Goal: Transaction & Acquisition: Book appointment/travel/reservation

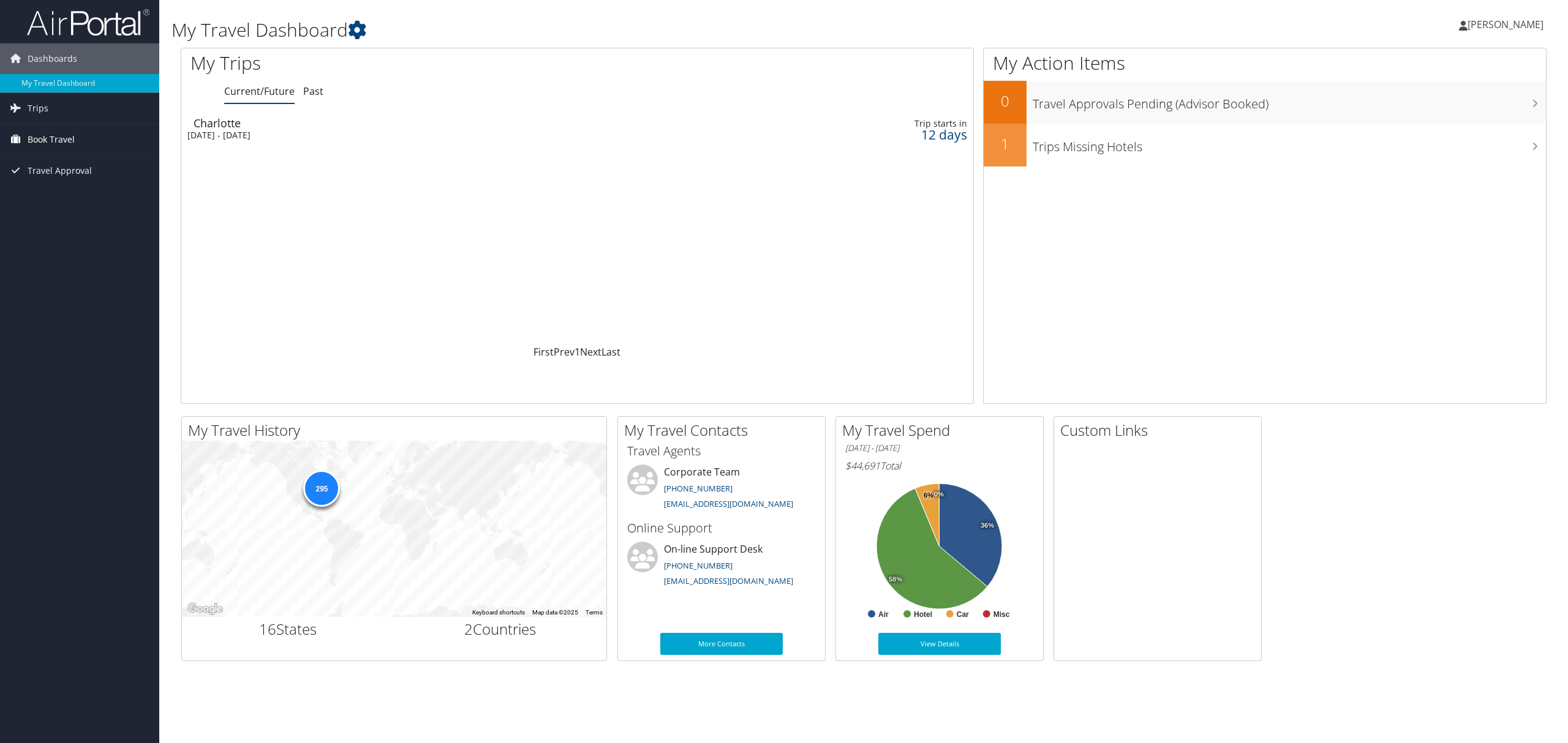
click at [52, 133] on span "Book Travel" at bounding box center [51, 140] width 47 height 31
click at [91, 164] on link "Agent Booking Request" at bounding box center [79, 164] width 159 height 18
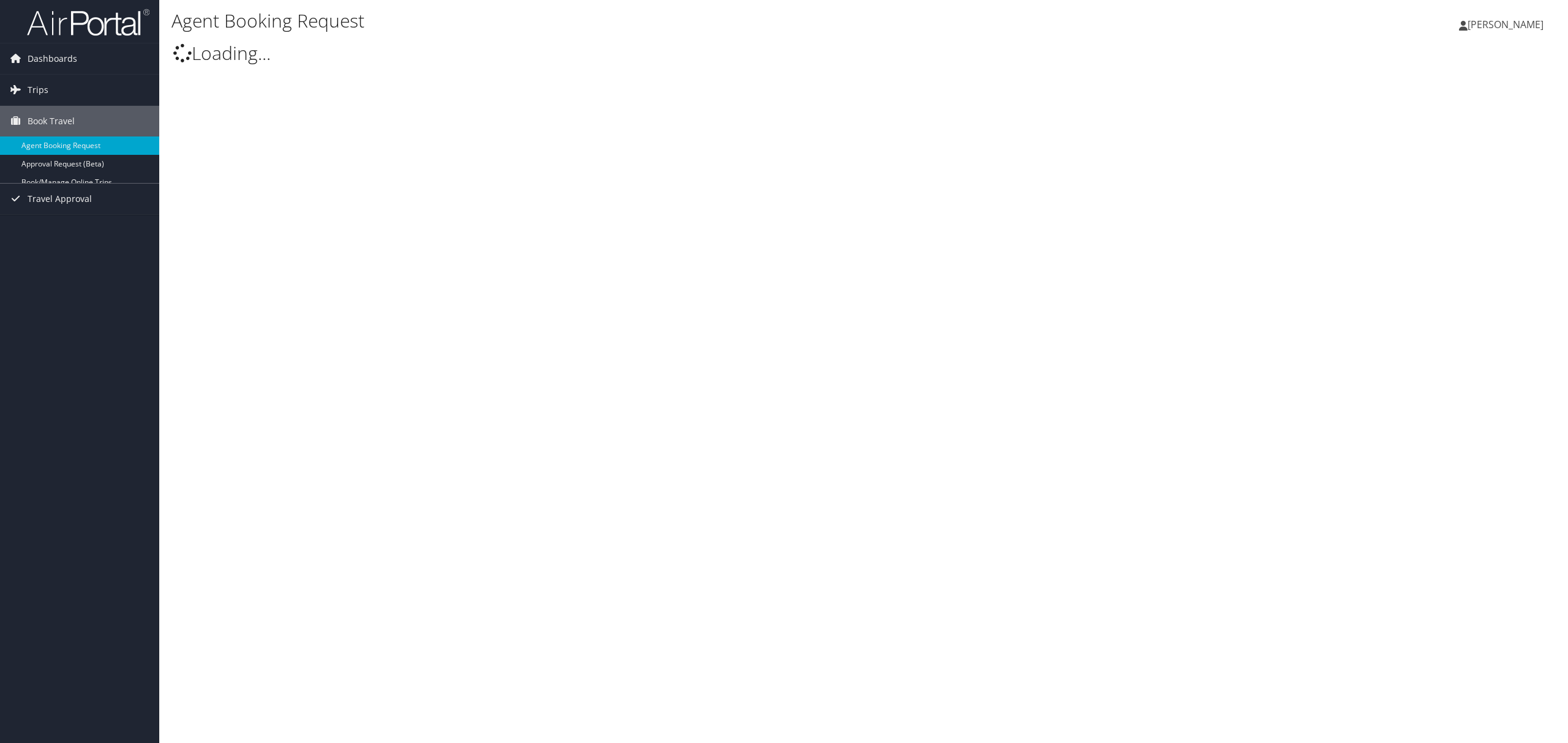
type input "[PERSON_NAME]"
select select "bookings@cbtravel.com"
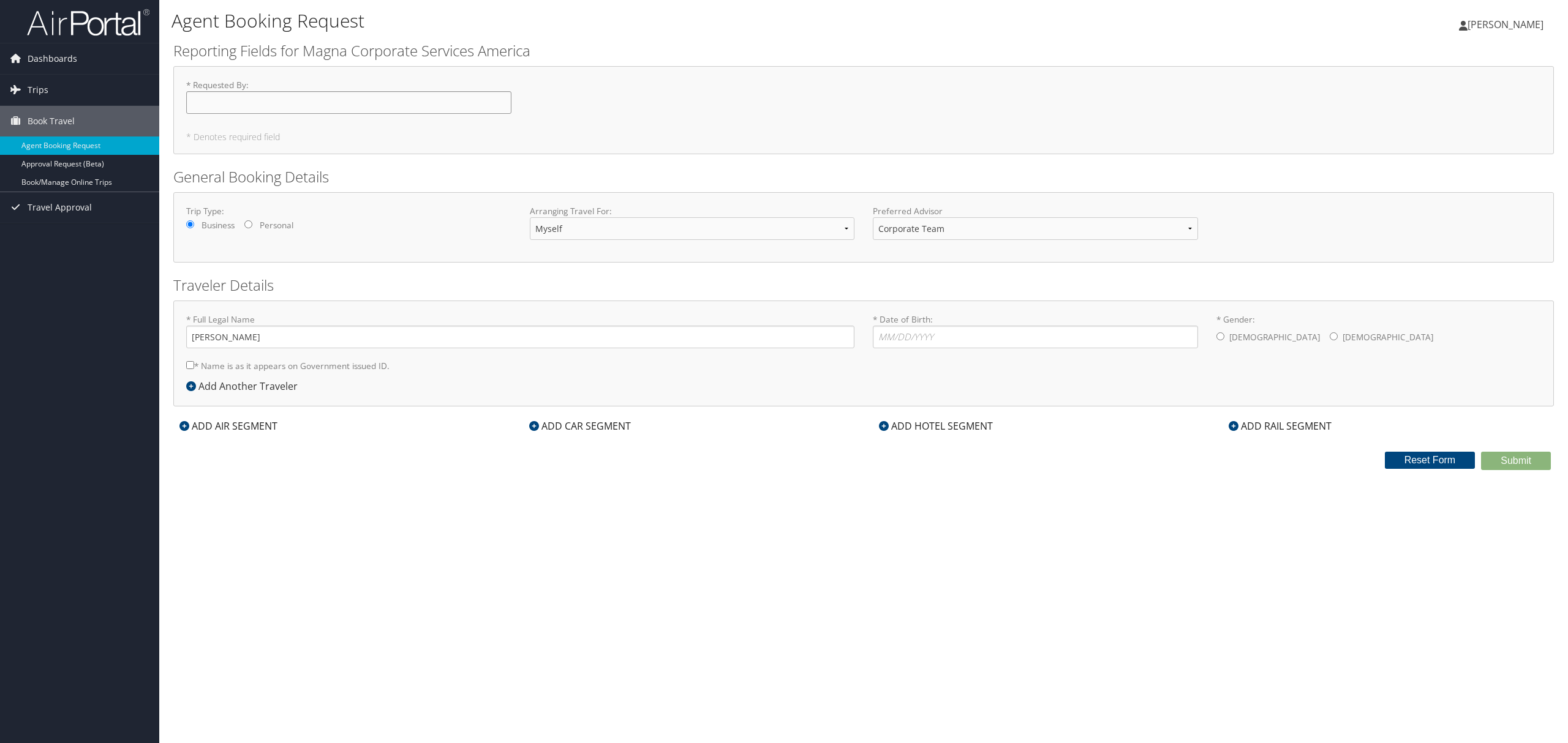
click at [269, 103] on input "* Requested By : Required" at bounding box center [349, 102] width 325 height 22
type input "Ashley Kemp-Watkins"
click at [215, 140] on h5 "* Denotes required field" at bounding box center [864, 137] width 1356 height 9
click at [186, 363] on input "* Name is as it appears on Government issued ID." at bounding box center [190, 365] width 8 height 8
checkbox input "true"
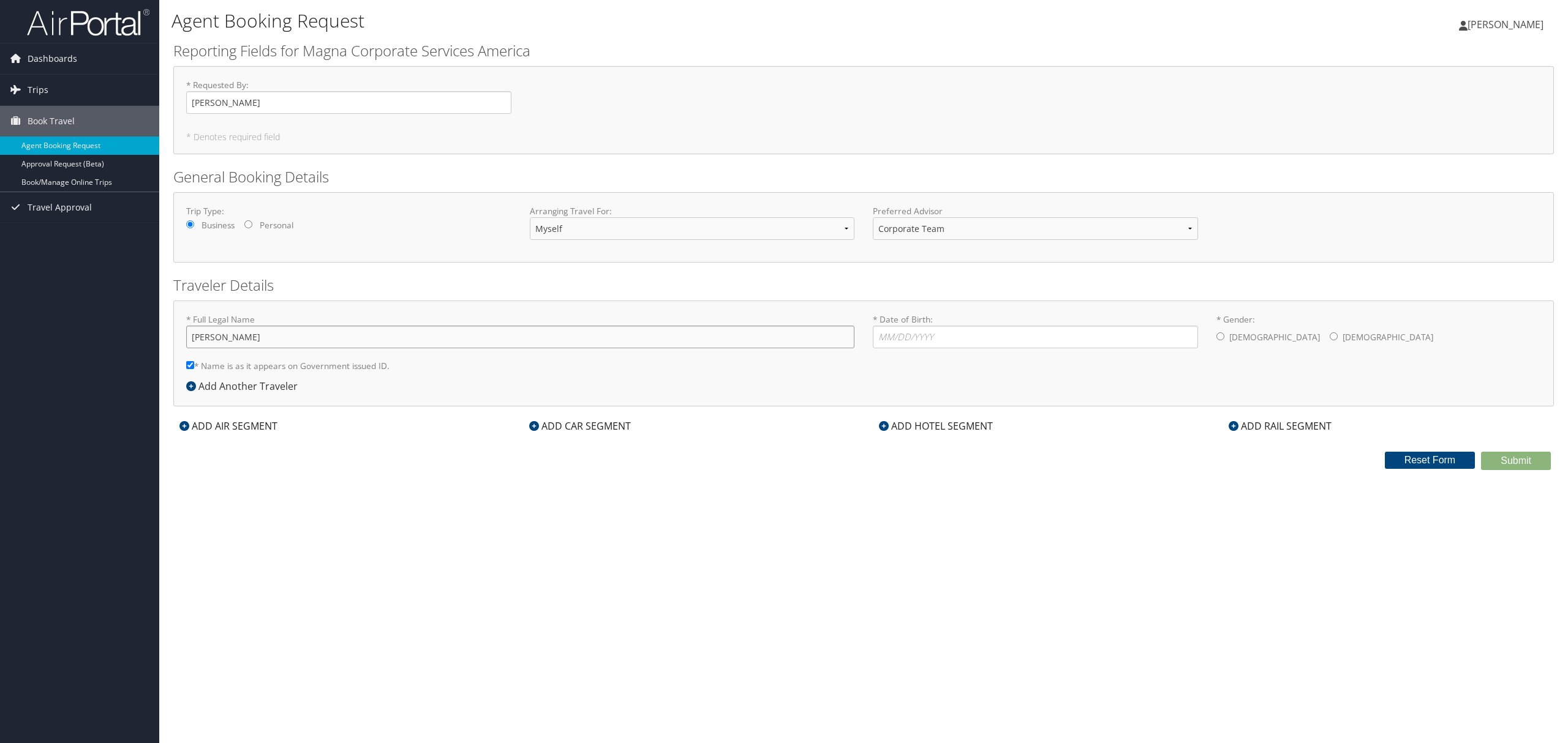
click at [282, 338] on input "[PERSON_NAME]" at bounding box center [520, 337] width 668 height 22
type input "Ashley Cornelia Kemp-Watkins"
click at [971, 327] on input "* Date of Birth: Invalid Date" at bounding box center [1035, 337] width 325 height 22
type input "08/26/1987"
click at [1343, 336] on label "[DEMOGRAPHIC_DATA]" at bounding box center [1388, 338] width 91 height 23
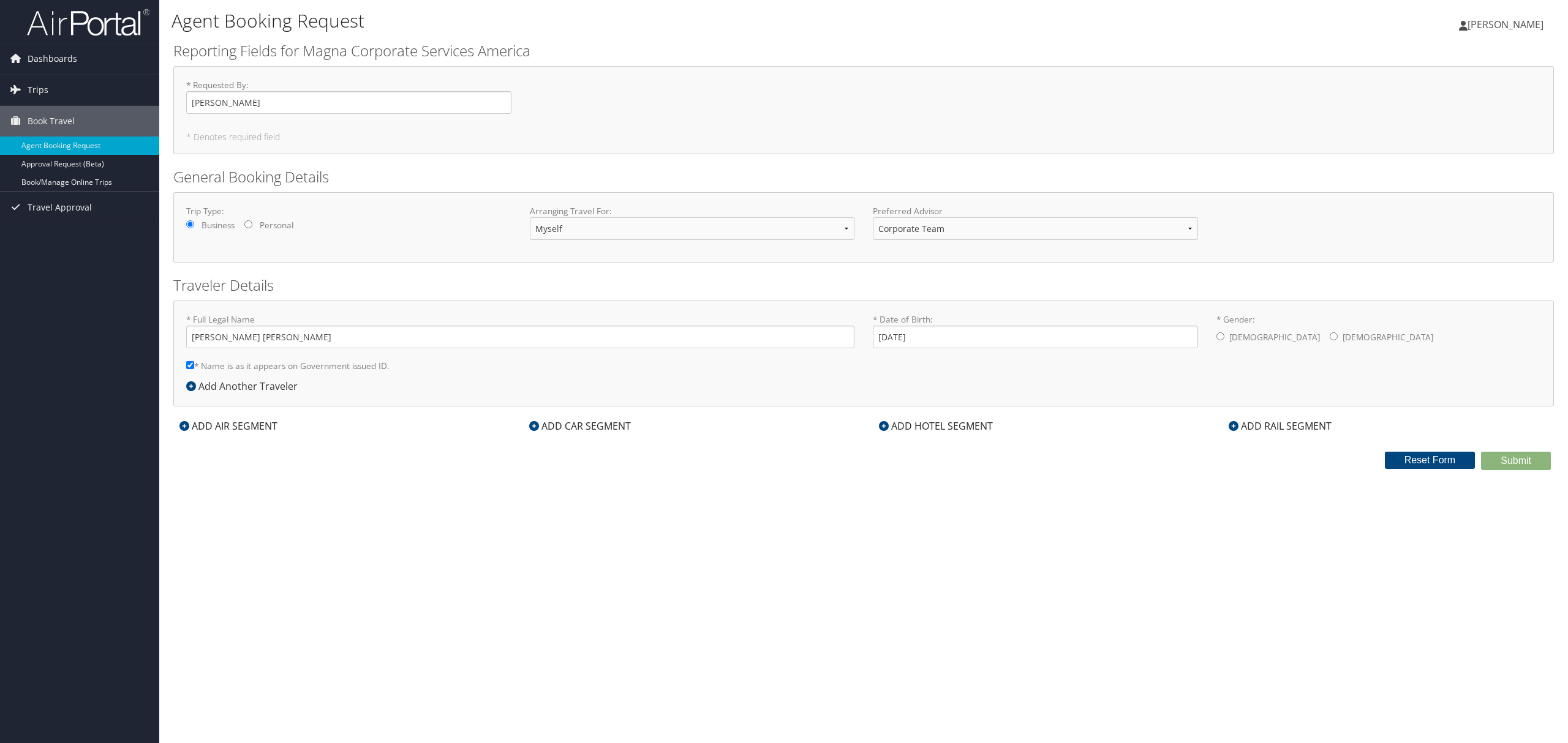
click at [1330, 336] on input "* Gender: Male Female" at bounding box center [1334, 337] width 8 height 8
radio input "true"
click at [202, 422] on div "ADD AIR SEGMENT" at bounding box center [229, 426] width 110 height 14
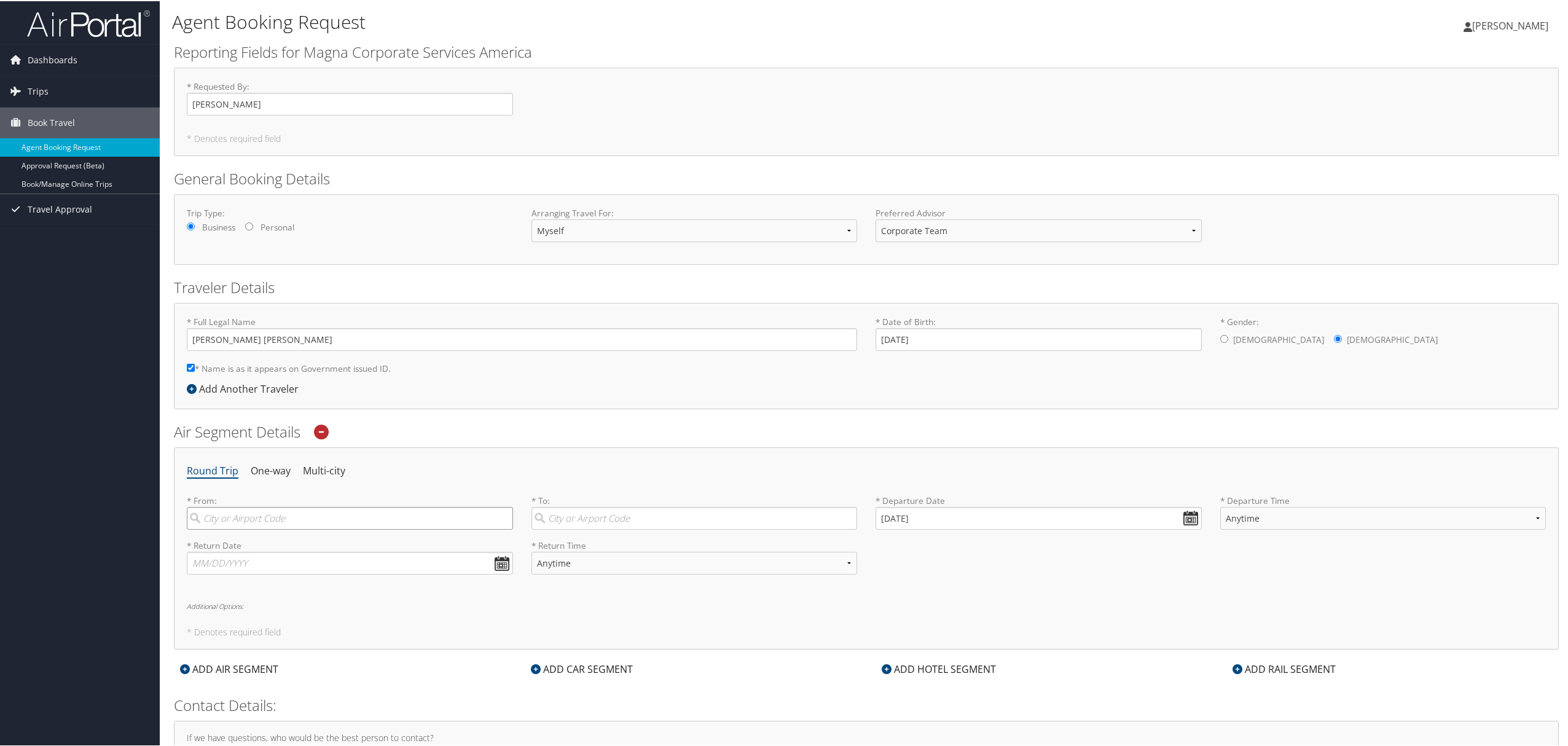
click at [346, 520] on input "search" at bounding box center [350, 516] width 326 height 22
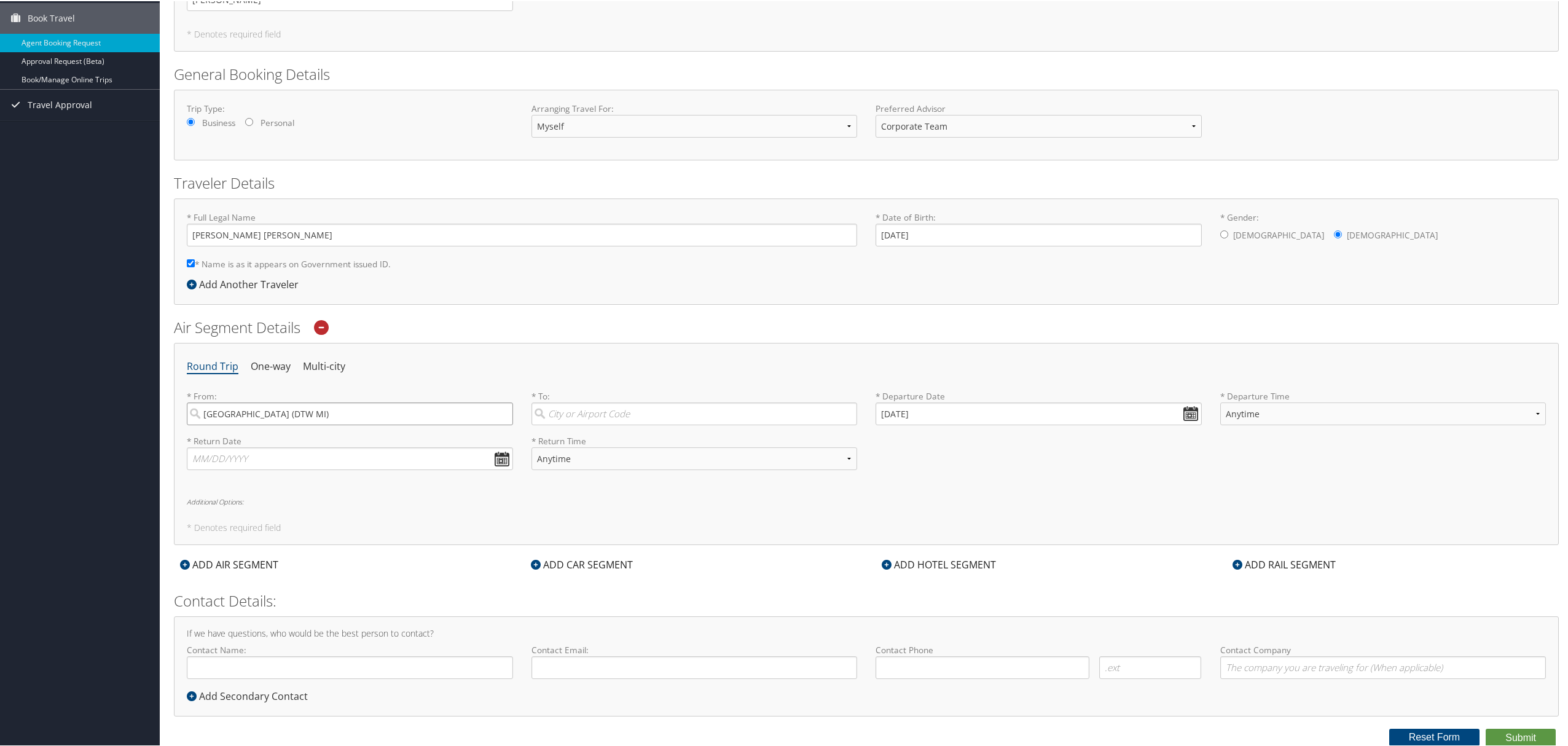
type input "Detroit (DTW MI)"
click at [634, 412] on input "search" at bounding box center [694, 412] width 326 height 22
click at [613, 442] on div "Dallas (DFW TX)" at bounding box center [696, 438] width 310 height 16
click at [613, 424] on input "DFW" at bounding box center [694, 412] width 326 height 22
type input "Dallas (DFW TX)"
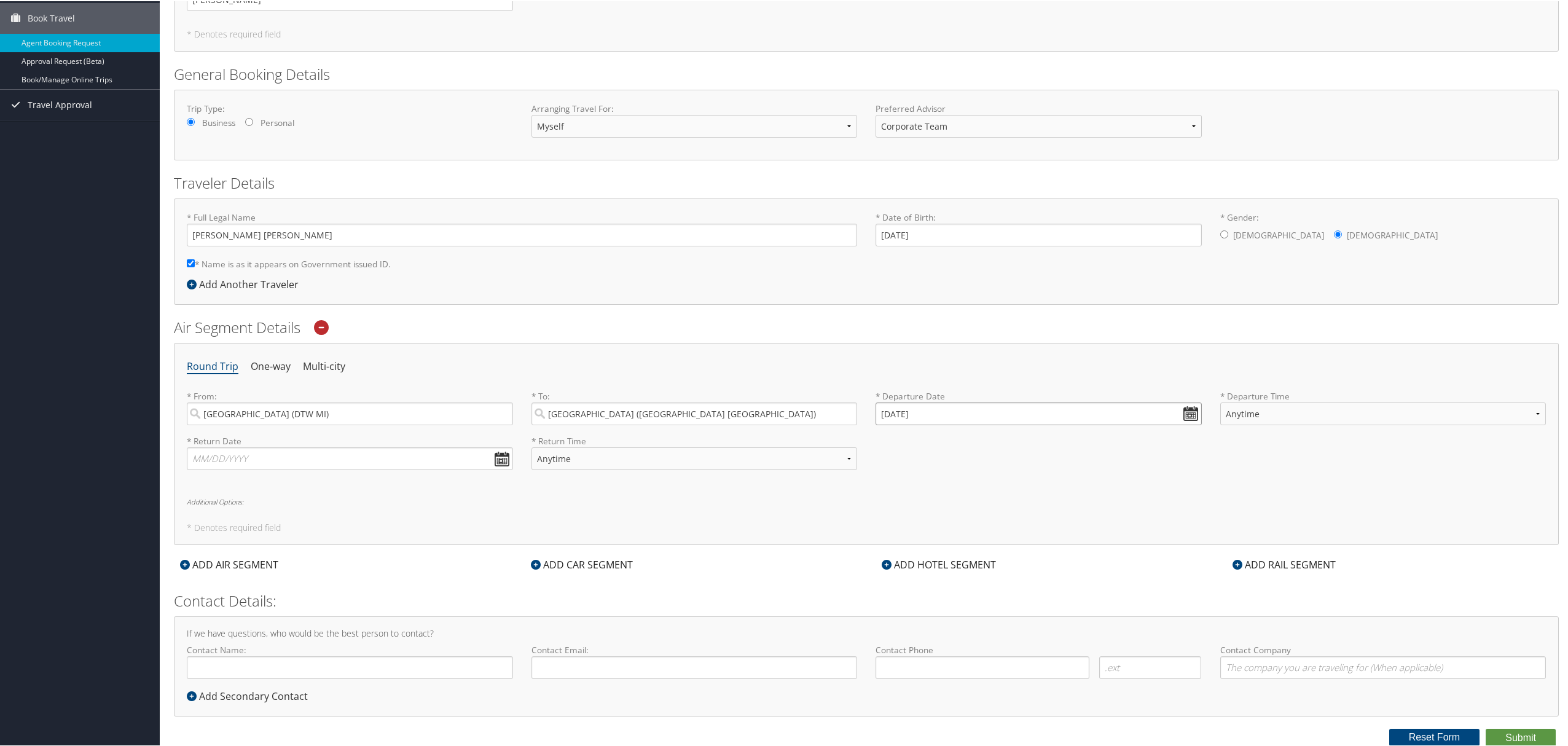
click at [1188, 406] on input "10/08/2025" at bounding box center [1038, 412] width 326 height 22
click at [929, 513] on td "14" at bounding box center [925, 513] width 16 height 16
type input "10/14/2025"
click at [1267, 419] on select "Anytime Early Morning (5AM-7AM) Morning (7AM-12PM) Afternoon (12PM-5PM) Evening…" at bounding box center [1383, 412] width 326 height 22
select select "12PM-5PM"
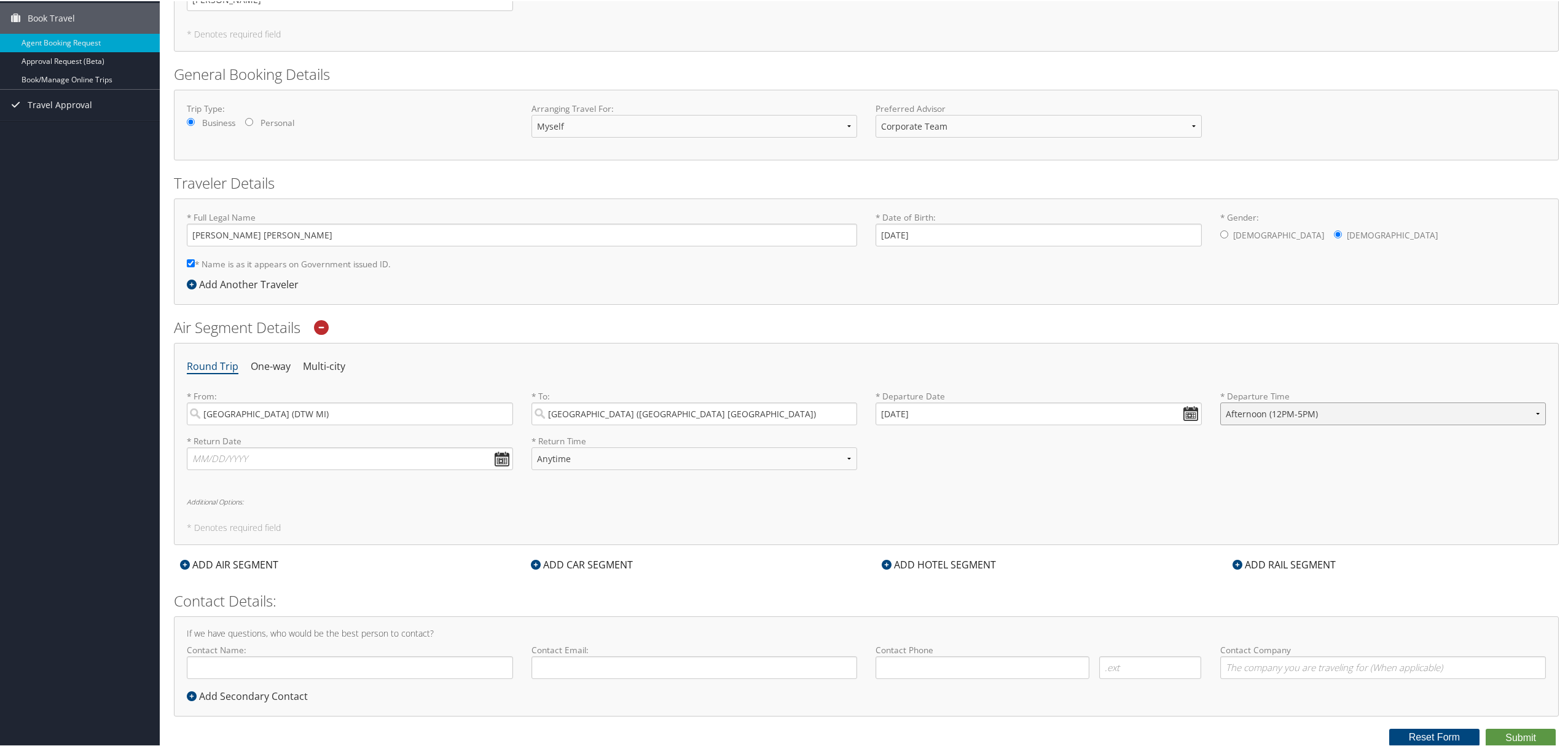
click at [1220, 401] on select "Anytime Early Morning (5AM-7AM) Morning (7AM-12PM) Afternoon (12PM-5PM) Evening…" at bounding box center [1383, 412] width 326 height 22
click at [507, 451] on input "text" at bounding box center [350, 457] width 326 height 22
click at [303, 482] on th at bounding box center [310, 487] width 16 height 16
click at [257, 571] on td "19" at bounding box center [257, 576] width 16 height 16
type input "11/19/2025"
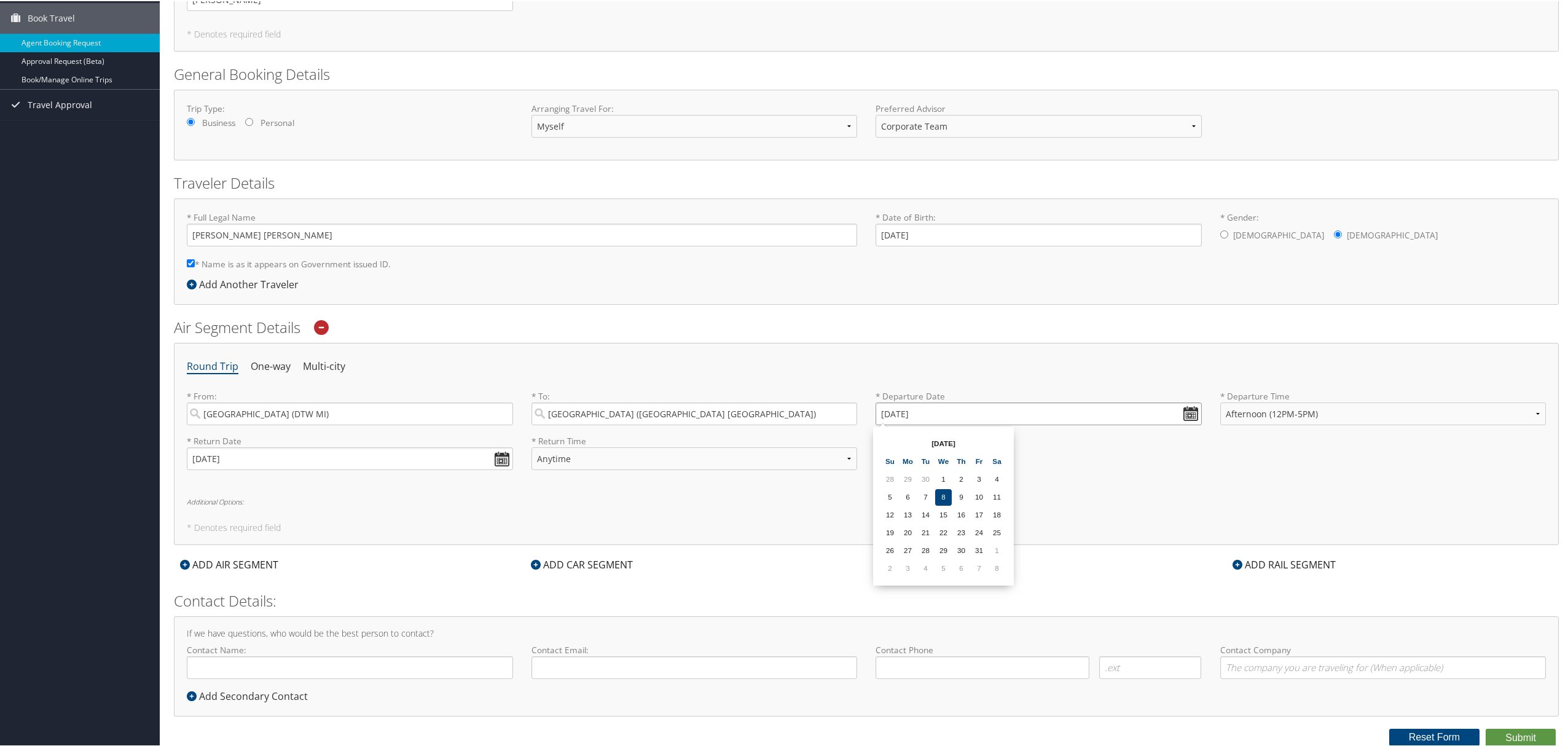
click at [933, 417] on input "10/14/2025" at bounding box center [1038, 412] width 326 height 22
click at [995, 442] on th at bounding box center [997, 443] width 16 height 16
click at [976, 512] on td "14" at bounding box center [979, 513] width 16 height 16
type input "11/14/2025"
click at [723, 453] on select "Anytime Early Morning (5AM-7AM) Morning (7AM-12PM) Afternoon (12PM-5PM) Evening…" at bounding box center [694, 457] width 326 height 22
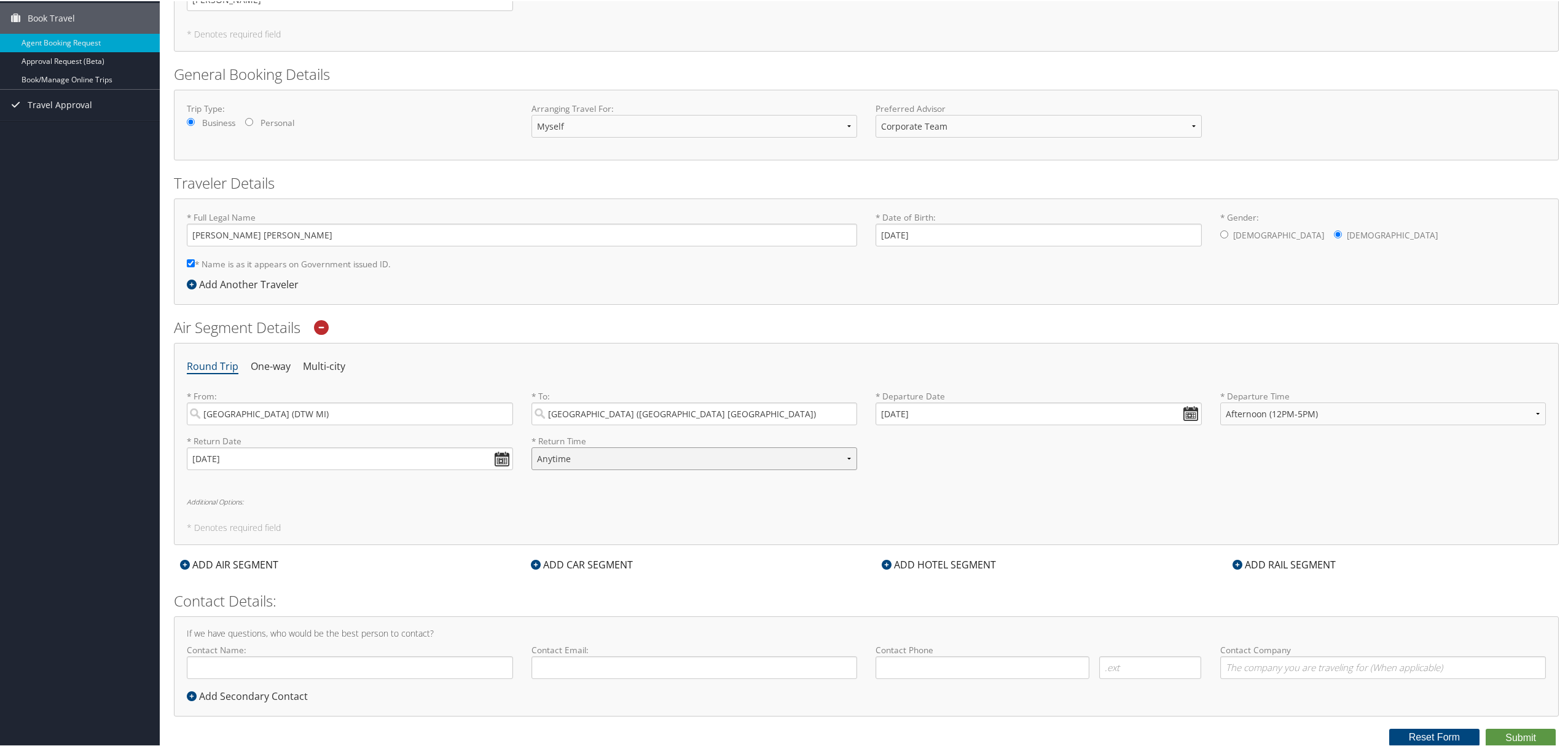
select select "5PM-10PM"
click at [532, 447] on select "Anytime Early Morning (5AM-7AM) Morning (7AM-12PM) Afternoon (12PM-5PM) Evening…" at bounding box center [694, 457] width 326 height 22
click at [1054, 472] on div "* Return Date 11/19/2025 Dates must be valid * Return Time Anytime Early Mornin…" at bounding box center [866, 456] width 1378 height 45
click at [220, 497] on h6 "Additional Options:" at bounding box center [867, 500] width 1360 height 7
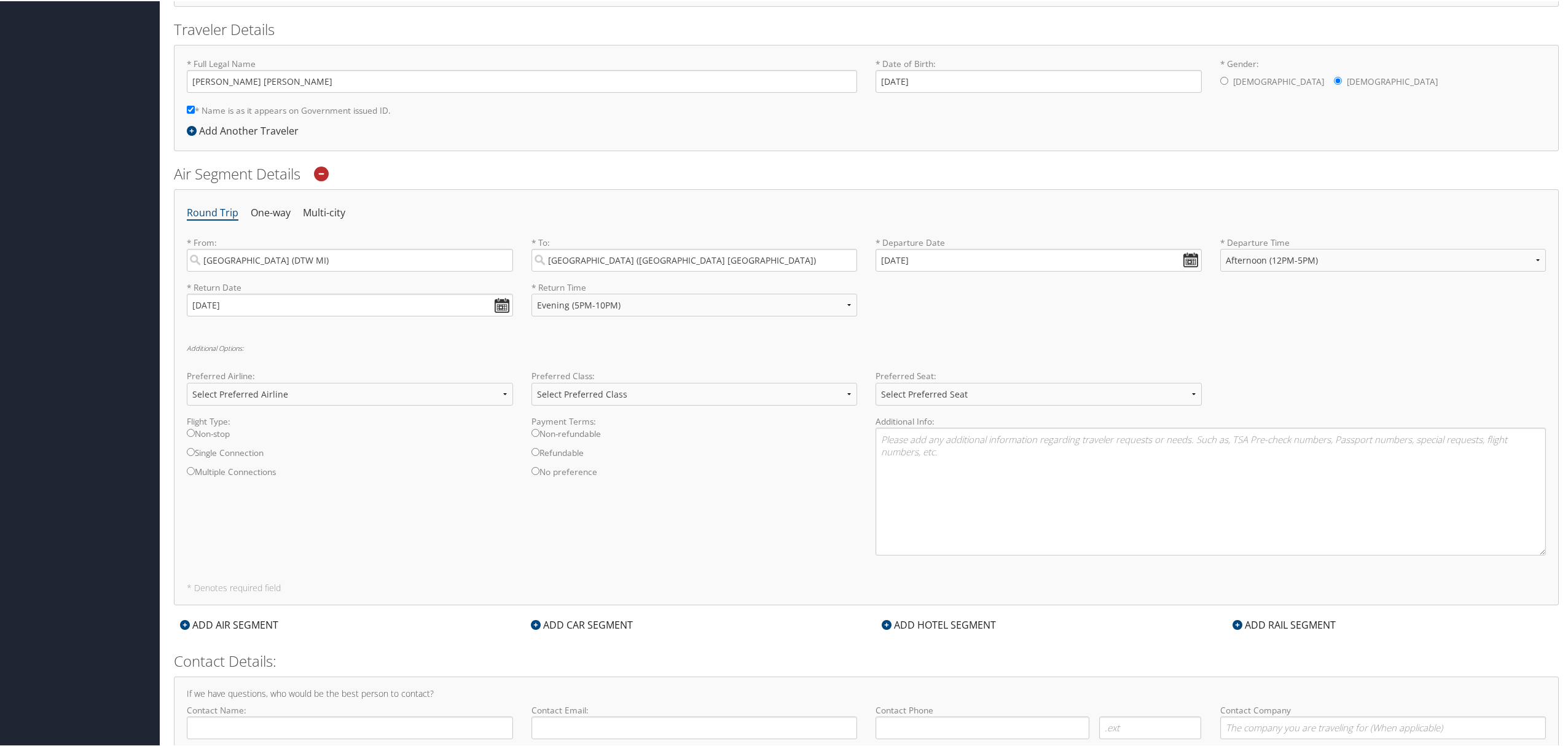
scroll to position [269, 0]
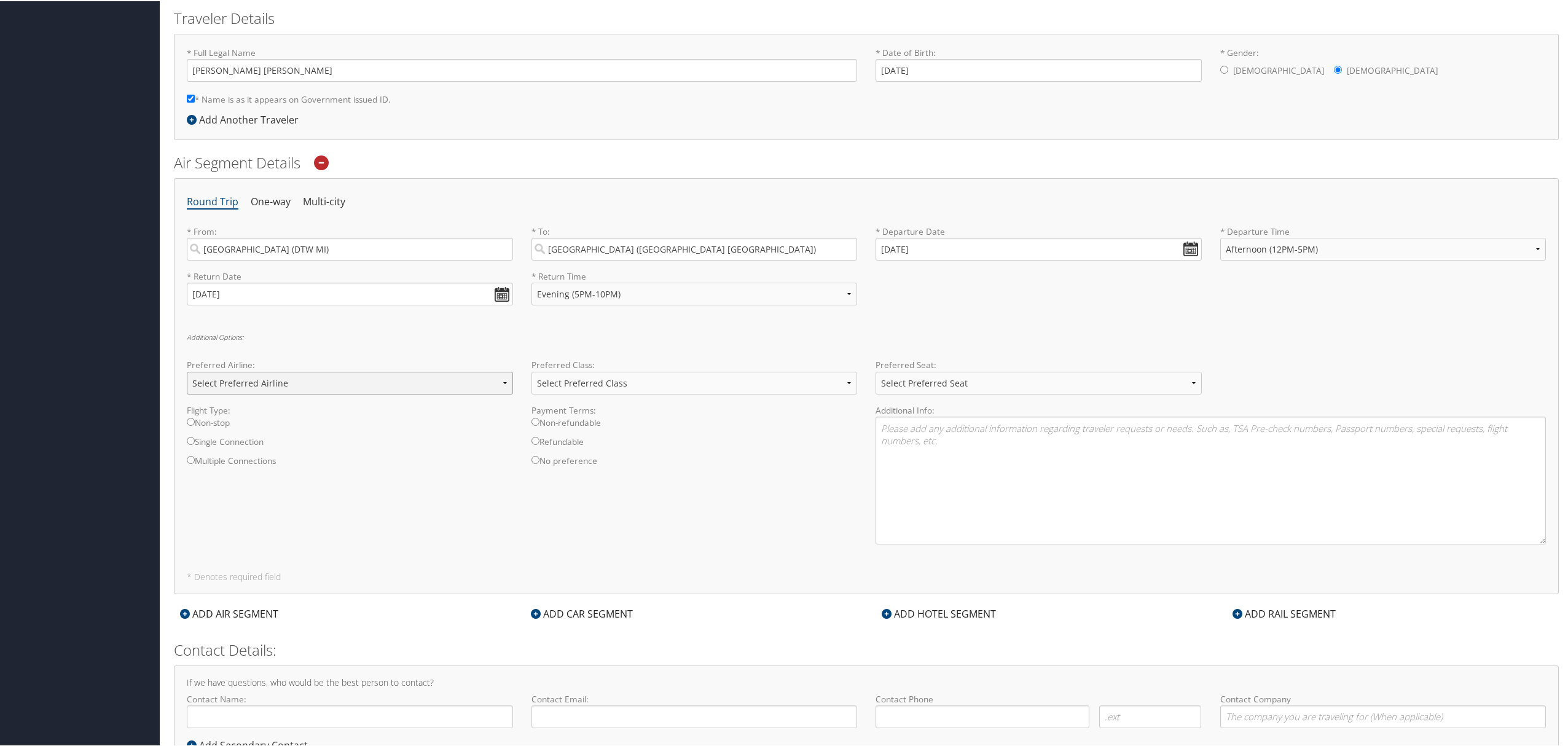
click at [295, 380] on select "Select Preferred Airline Delta United Airlines American Airlines Southwest Airl…" at bounding box center [350, 382] width 326 height 22
select select "Delta(DL)"
click at [187, 371] on select "Select Preferred Airline Delta United Airlines American Airlines Southwest Airl…" at bounding box center [350, 382] width 326 height 22
click at [195, 421] on input "Non-stop" at bounding box center [191, 420] width 8 height 8
radio input "true"
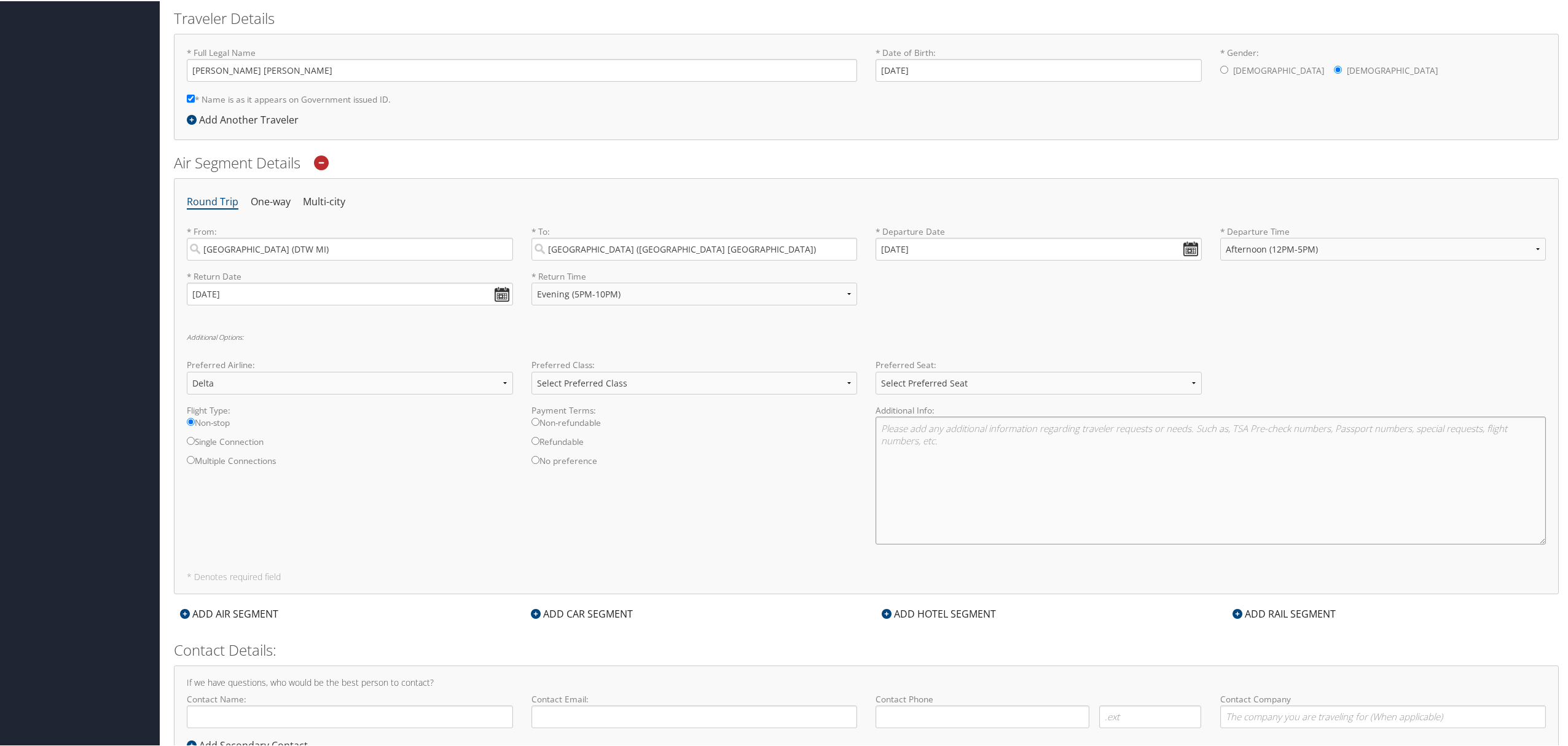
click at [928, 426] on textarea at bounding box center [1211, 480] width 670 height 128
type textarea "Outbound - DL1041 - departure 12:20 pm"
click at [581, 574] on h5 "* Denotes required field" at bounding box center [867, 575] width 1360 height 9
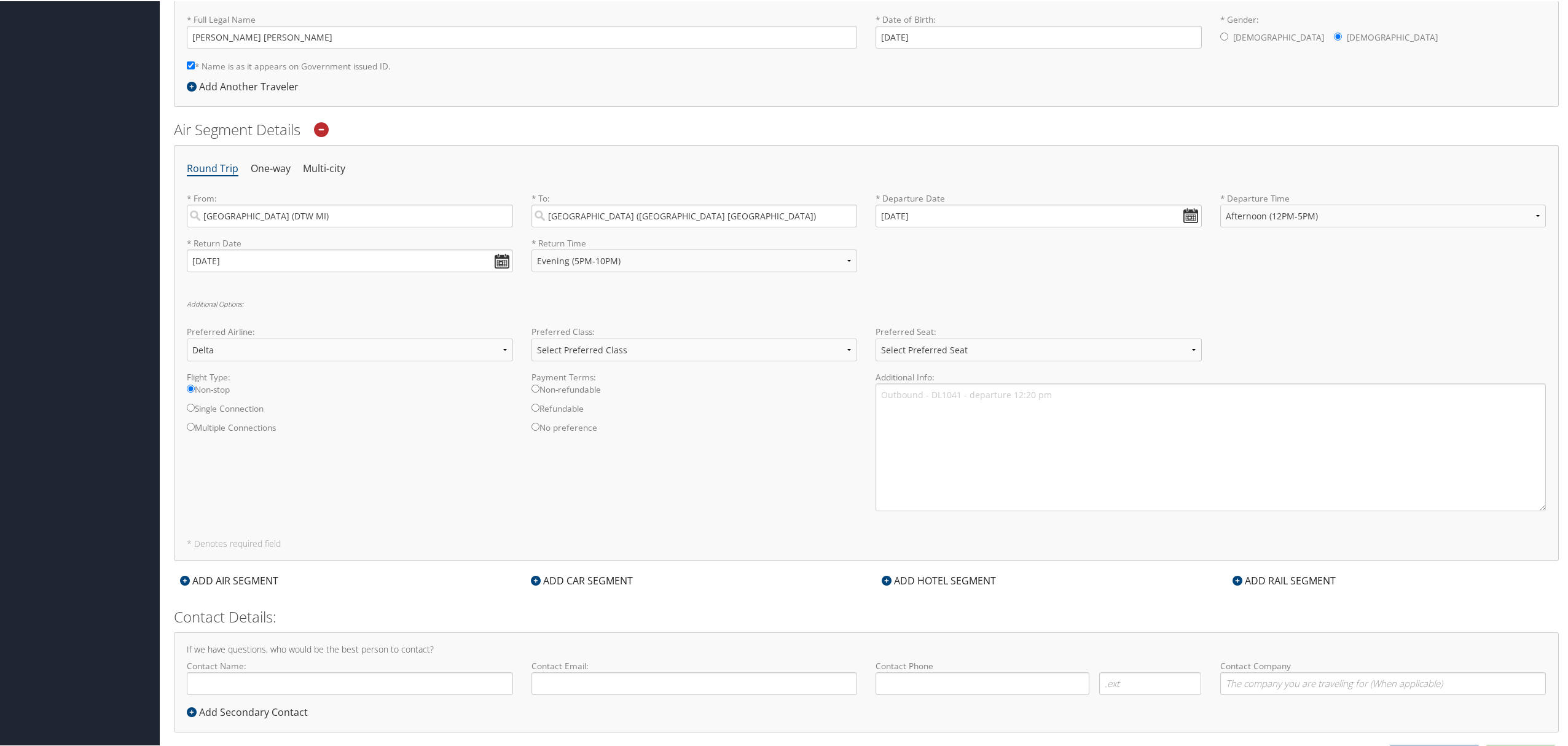
scroll to position [318, 0]
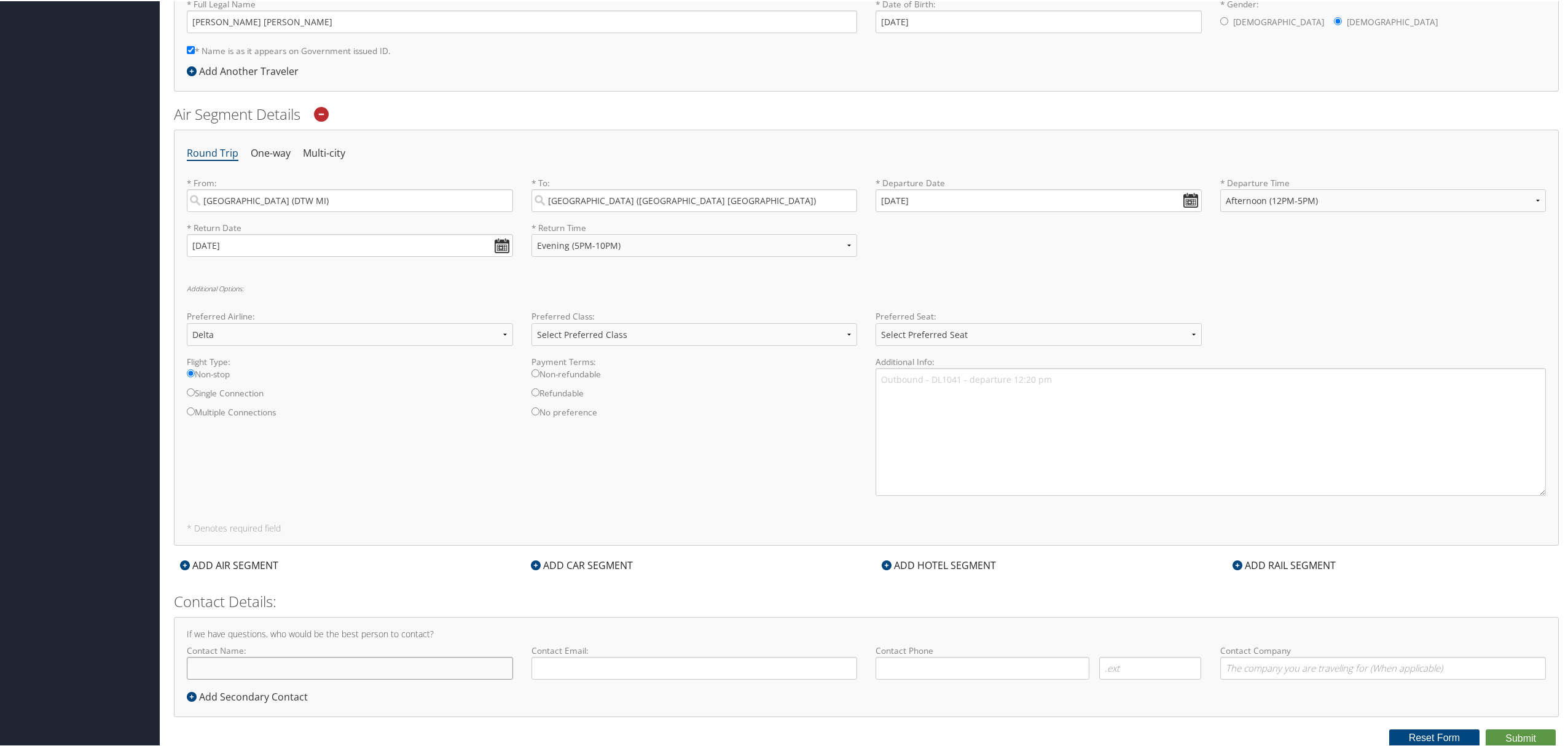
click at [277, 663] on input "Contact Name:" at bounding box center [350, 667] width 326 height 22
type input "Ashley Kemp-Watkins"
type input "ashley.kemp-watkins@magna.com"
type input "( ) -"
type input "Magna Services of America, Inc."
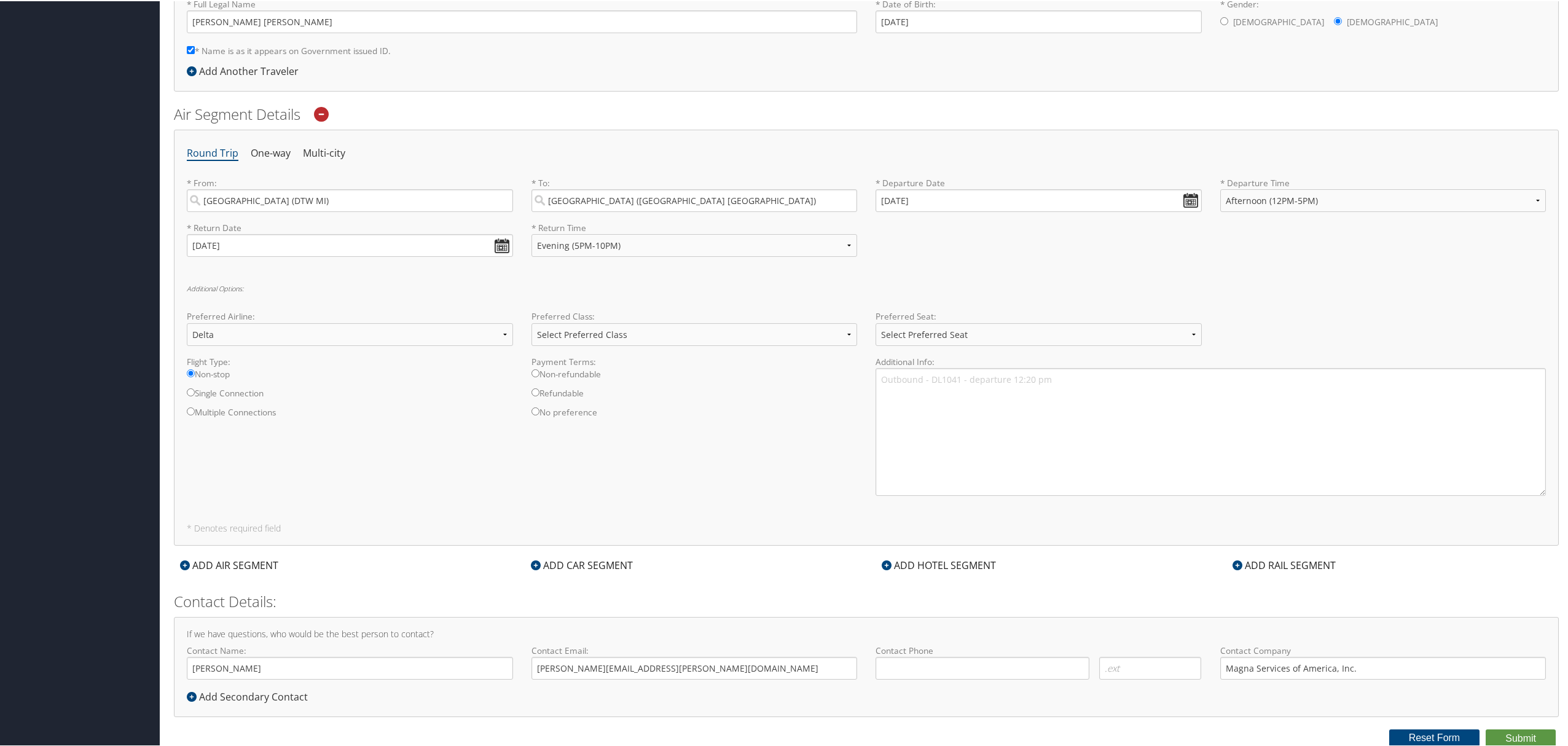
click at [867, 665] on div "Contact Phone Required Required Required Required" at bounding box center [1039, 666] width 345 height 45
drag, startPoint x: 1360, startPoint y: 665, endPoint x: 1247, endPoint y: 672, distance: 113.2
click at [1247, 672] on input "Magna Services of America, Inc." at bounding box center [1383, 667] width 326 height 22
type input "Magna"
click at [1006, 665] on input "( ) -" at bounding box center [982, 667] width 214 height 22
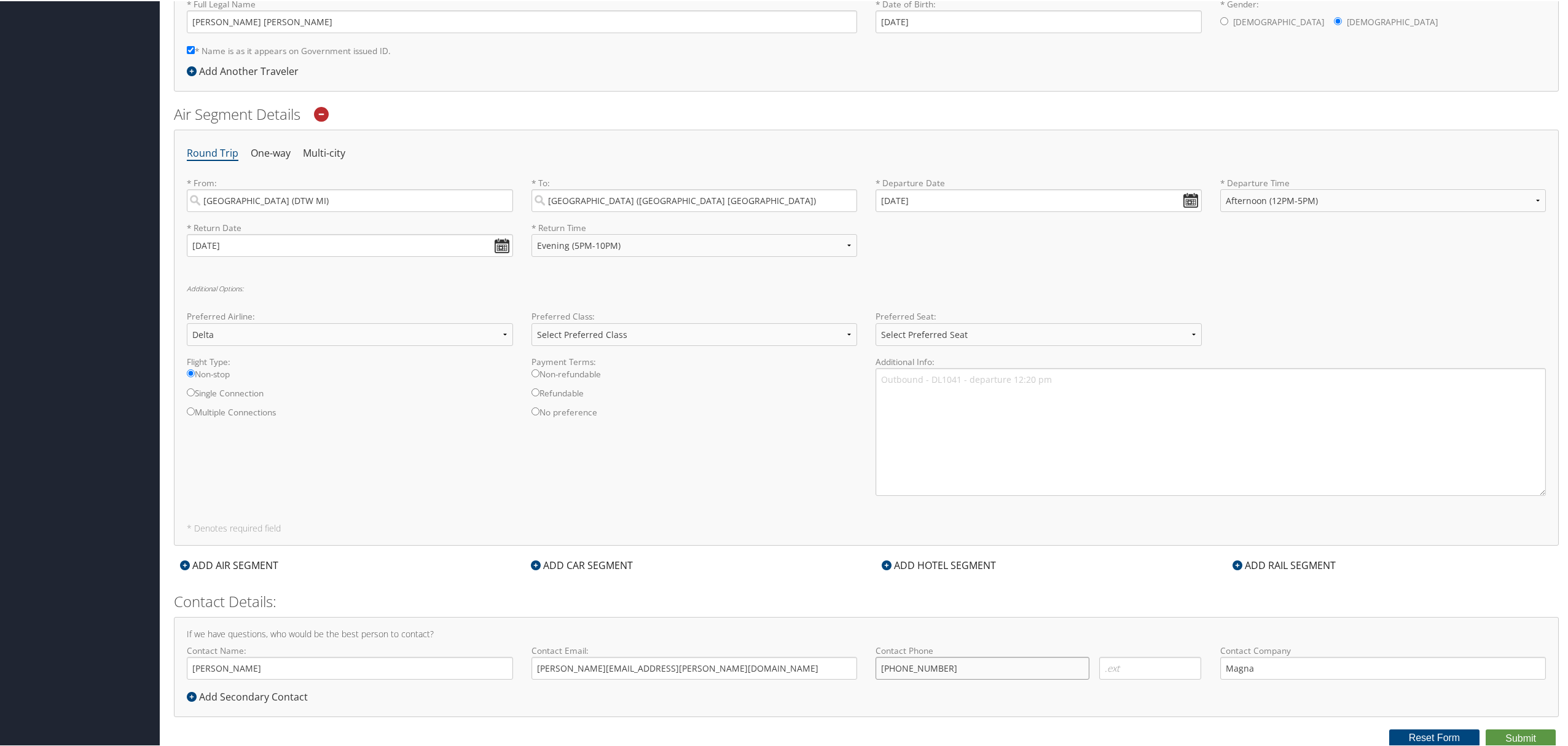
type input "(248) 686-9672"
drag, startPoint x: 1064, startPoint y: 566, endPoint x: 1050, endPoint y: 561, distance: 14.9
click at [1063, 566] on div "ADD HOTEL SEGMENT" at bounding box center [1042, 564] width 351 height 15
click at [1526, 736] on button "Submit" at bounding box center [1521, 737] width 70 height 18
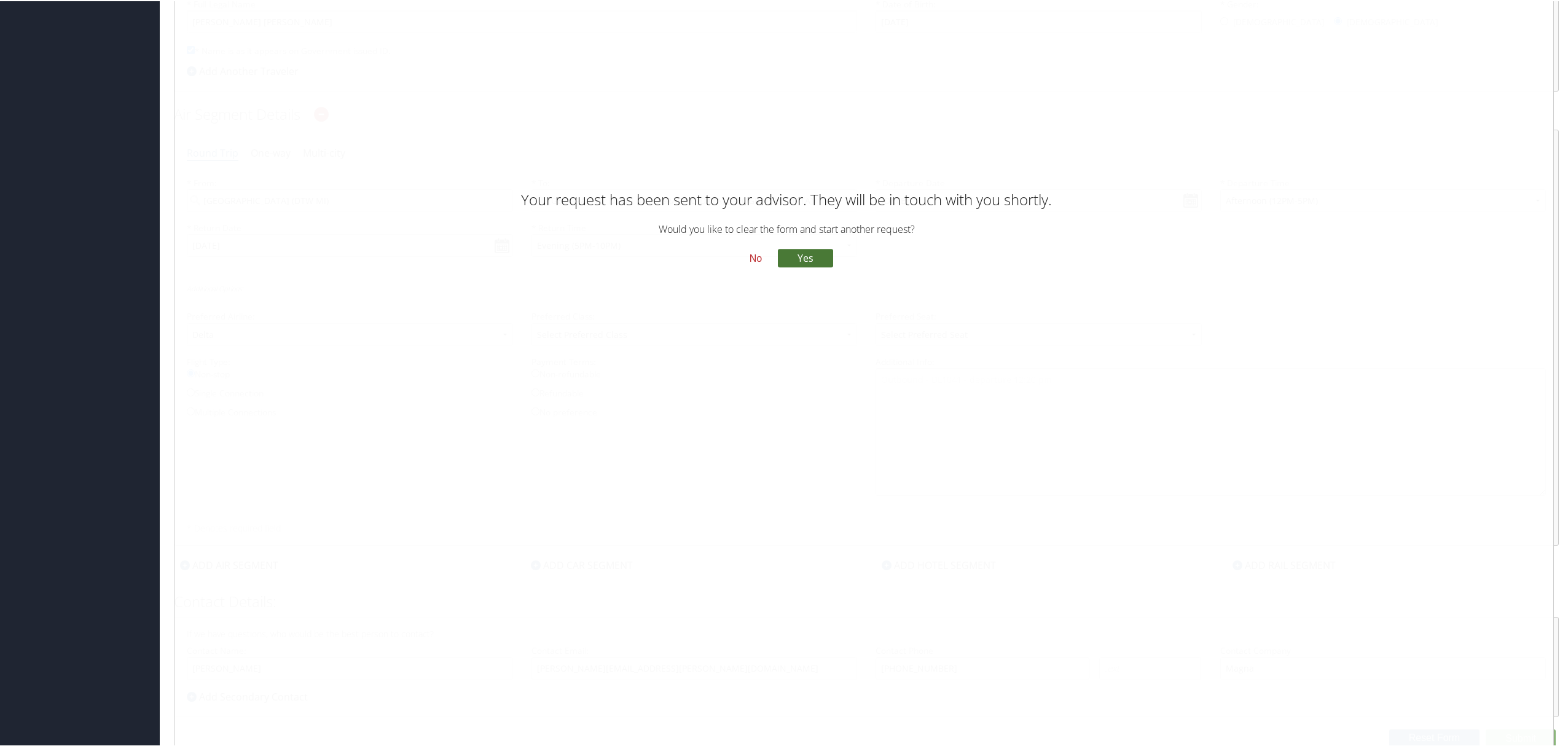
click at [818, 257] on button "Yes" at bounding box center [805, 257] width 55 height 18
